Goal: Information Seeking & Learning: Learn about a topic

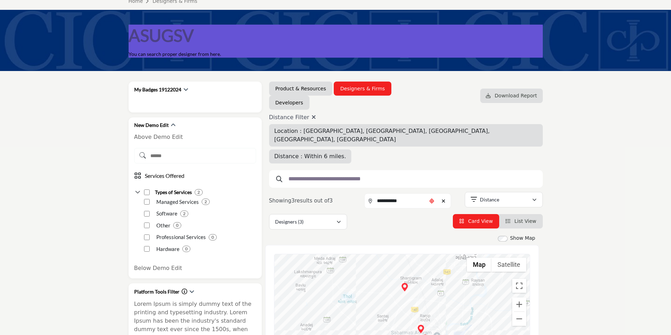
scroll to position [70, 0]
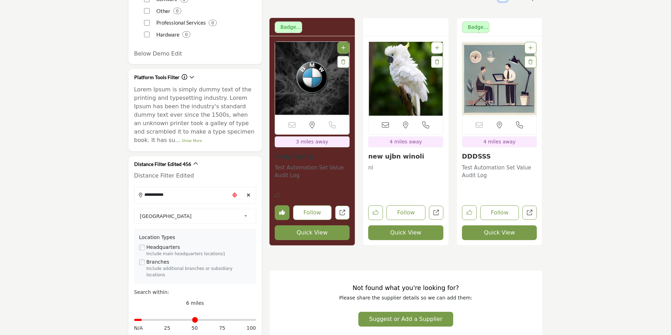
scroll to position [35, 0]
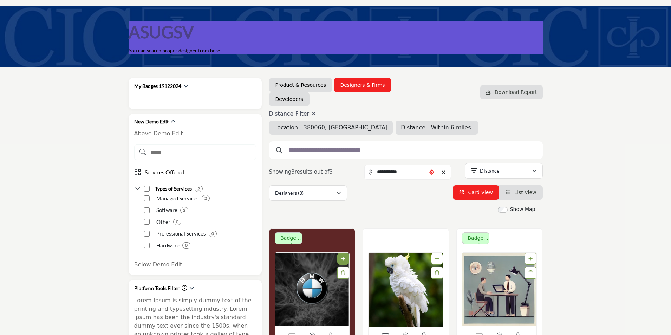
click at [312, 113] on icon at bounding box center [313, 114] width 4 height 6
type input "***"
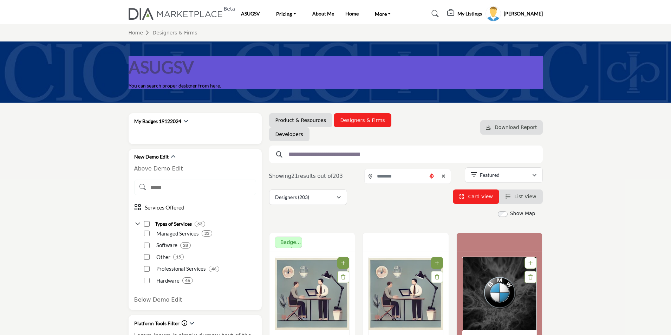
click at [308, 153] on input "text" at bounding box center [403, 154] width 237 height 9
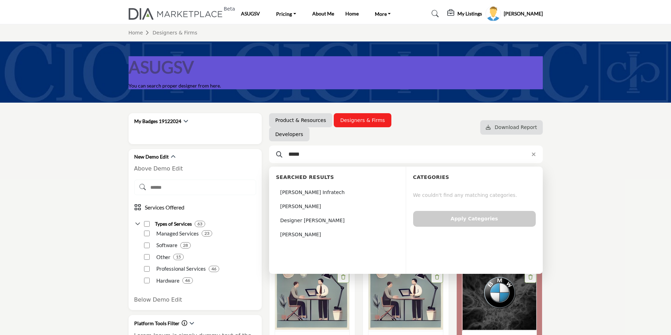
type input "*****"
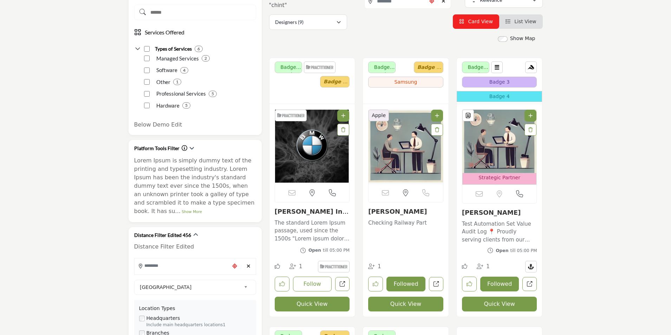
scroll to position [176, 0]
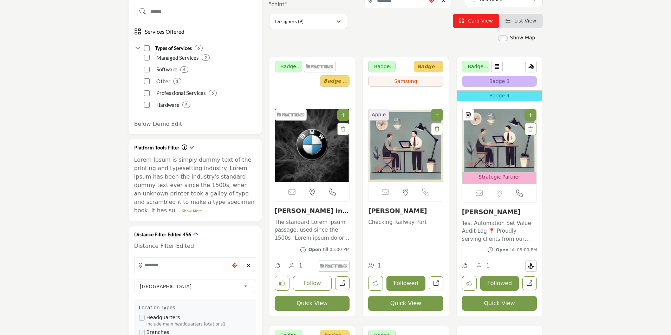
click at [292, 211] on link "[PERSON_NAME] Infratech" at bounding box center [312, 214] width 74 height 15
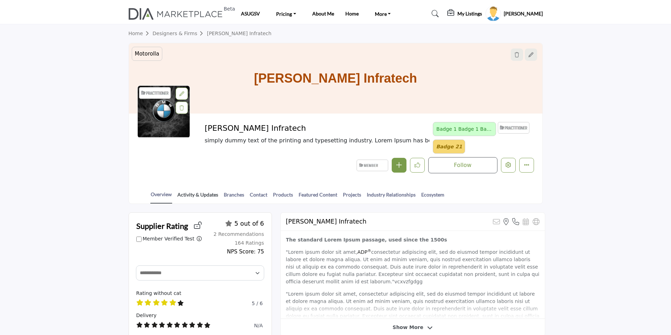
click at [202, 195] on link "Activity & Updates" at bounding box center [197, 197] width 41 height 12
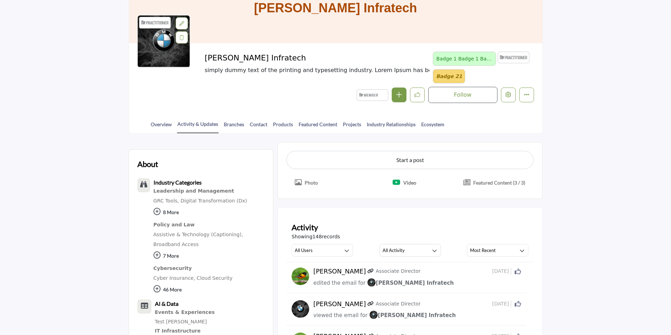
scroll to position [138, 0]
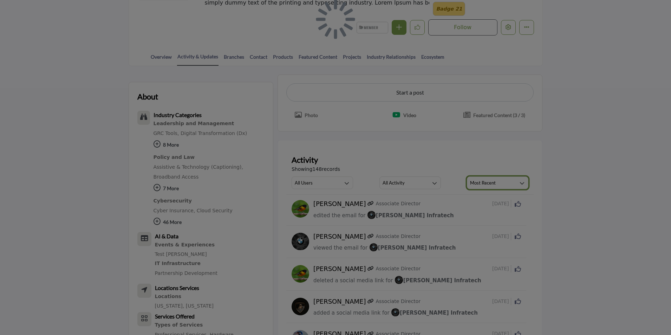
scroll to position [140, 0]
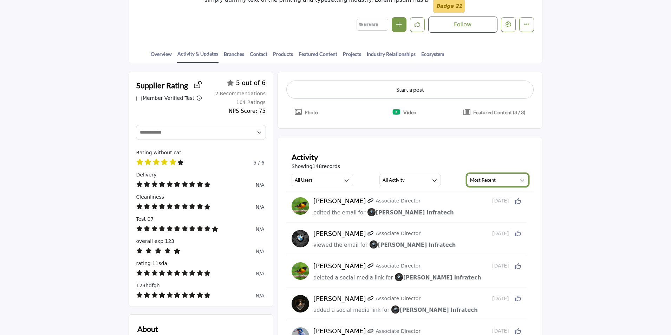
click at [500, 179] on button "Most Recent" at bounding box center [497, 179] width 61 height 13
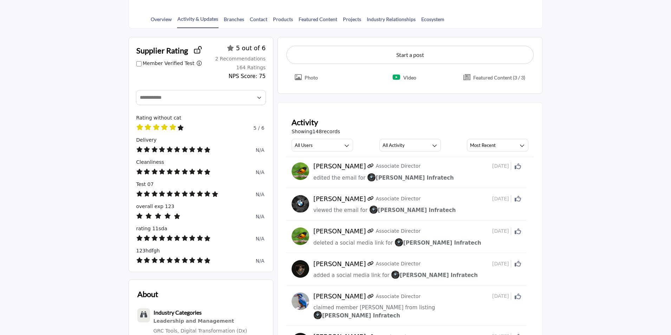
scroll to position [176, 0]
click at [486, 146] on h3 "Most Recent" at bounding box center [483, 144] width 26 height 6
click at [490, 163] on span "Most Relevant" at bounding box center [501, 159] width 65 height 10
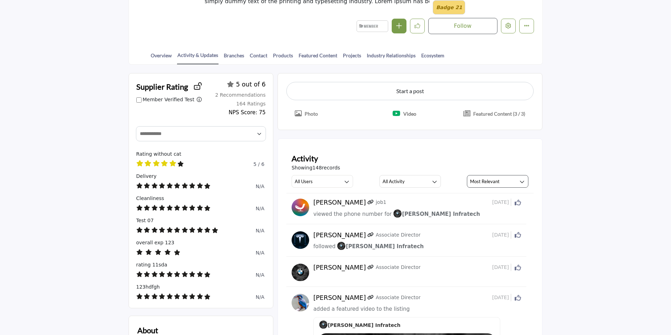
scroll to position [140, 0]
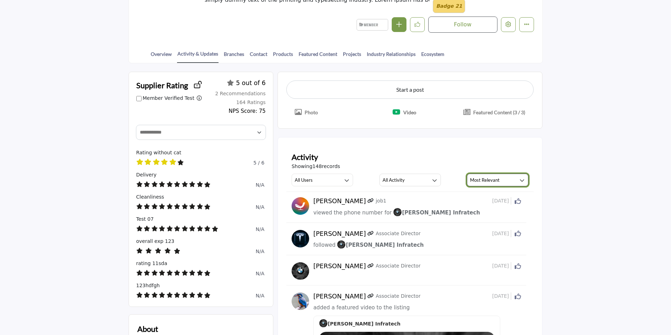
click at [501, 183] on button "Most Relevant" at bounding box center [497, 179] width 61 height 13
click at [491, 206] on span "Most Recent" at bounding box center [501, 208] width 65 height 10
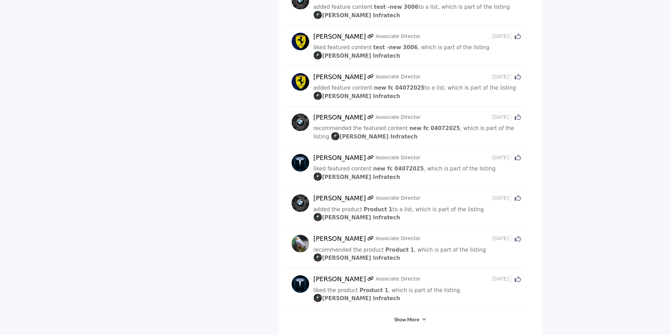
scroll to position [1557, 0]
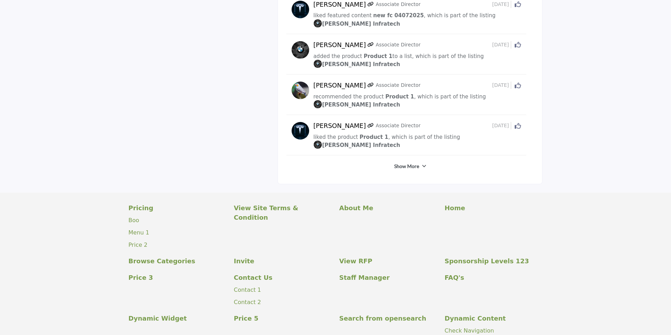
click at [413, 163] on link "Show More" at bounding box center [406, 166] width 25 height 7
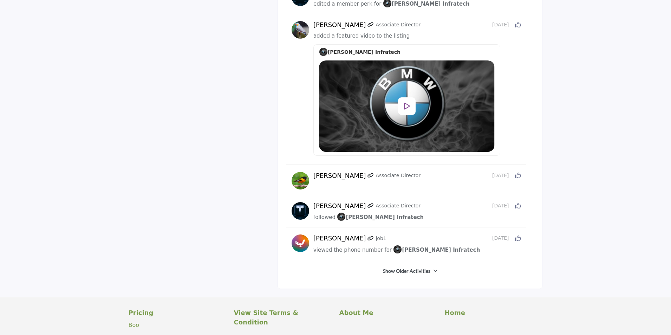
click at [402, 267] on link "Show Older Activities" at bounding box center [406, 270] width 47 height 7
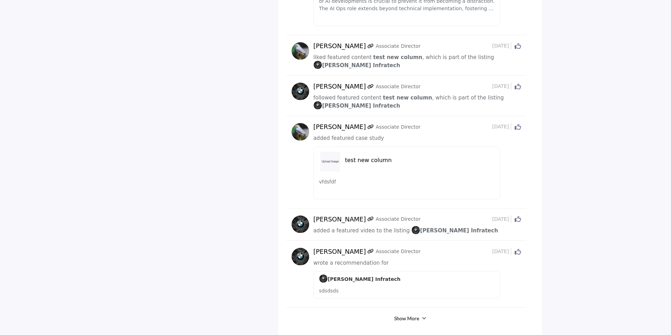
scroll to position [3487, 0]
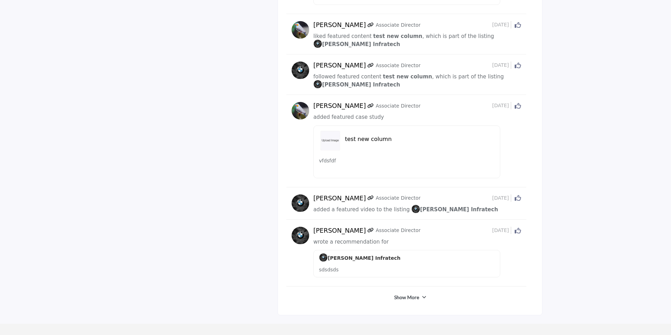
click at [413, 294] on link "Show More" at bounding box center [406, 297] width 25 height 7
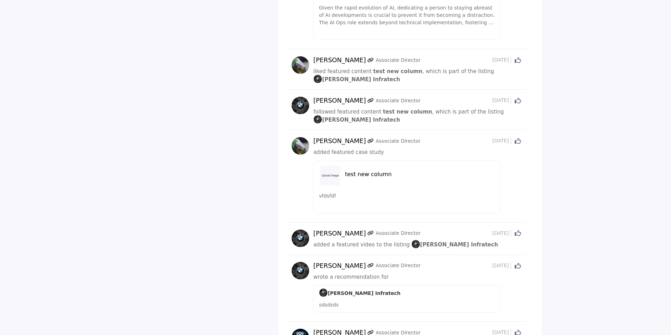
scroll to position [3416, 0]
